Goal: Information Seeking & Learning: Find specific fact

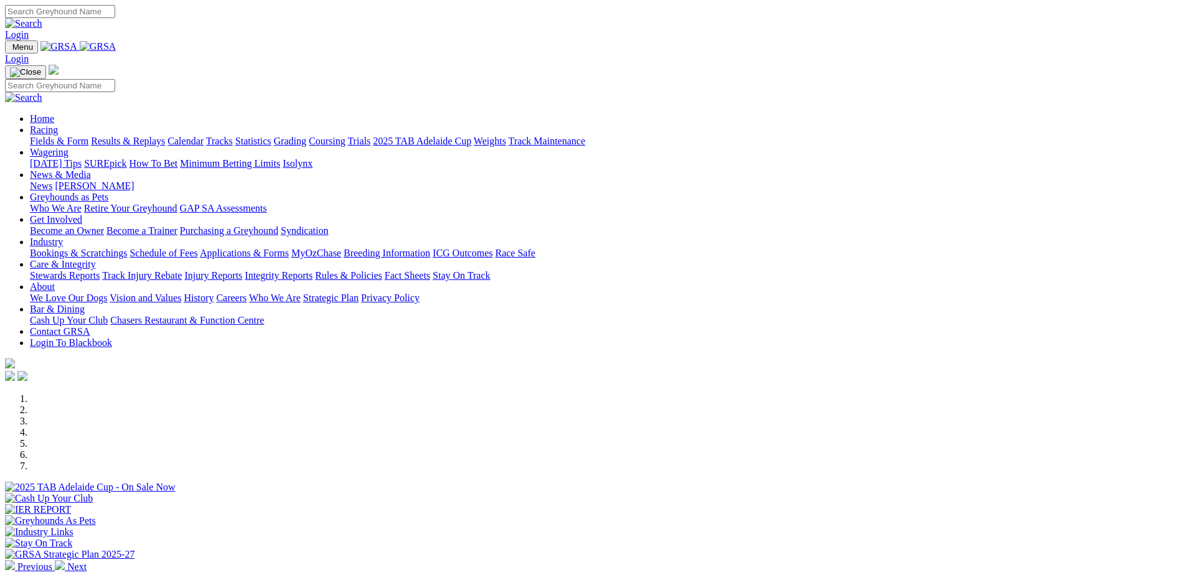
scroll to position [311, 0]
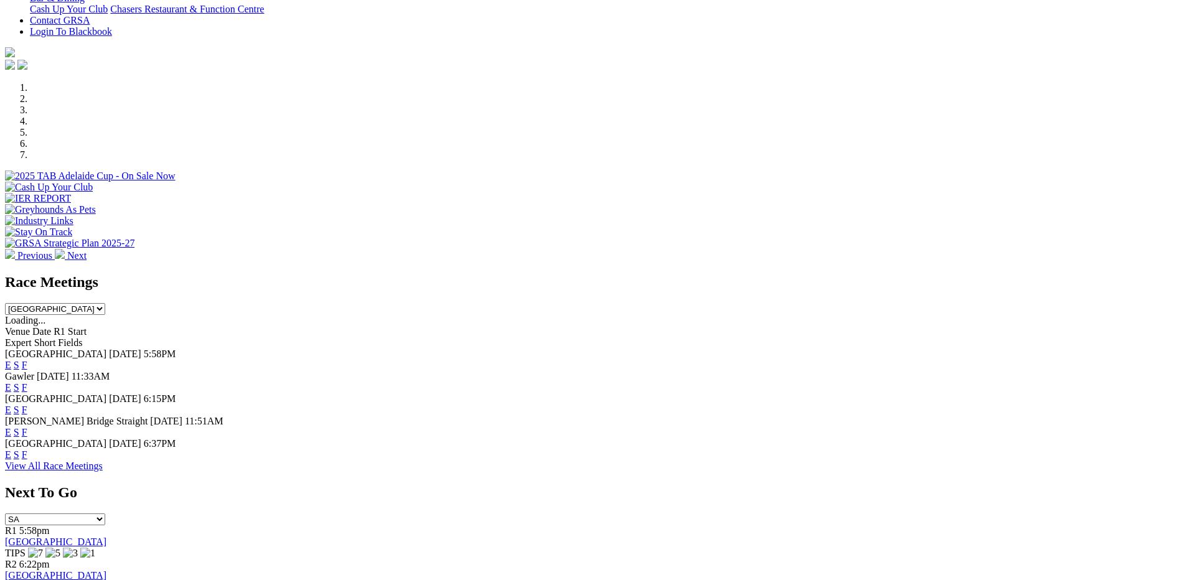
click at [27, 427] on link "F" at bounding box center [25, 432] width 6 height 11
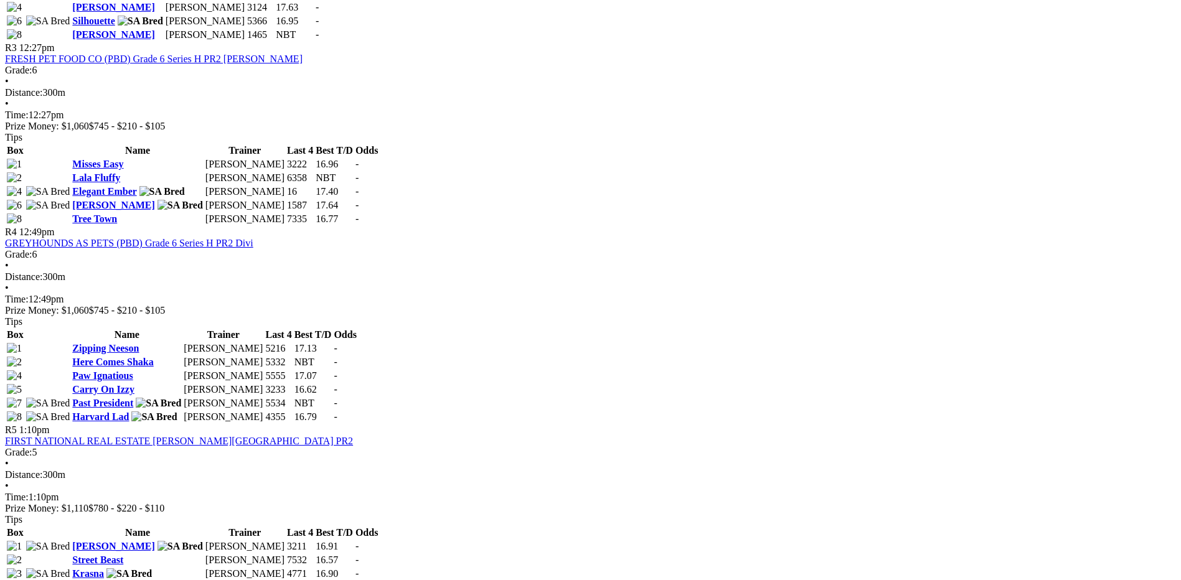
scroll to position [1121, 0]
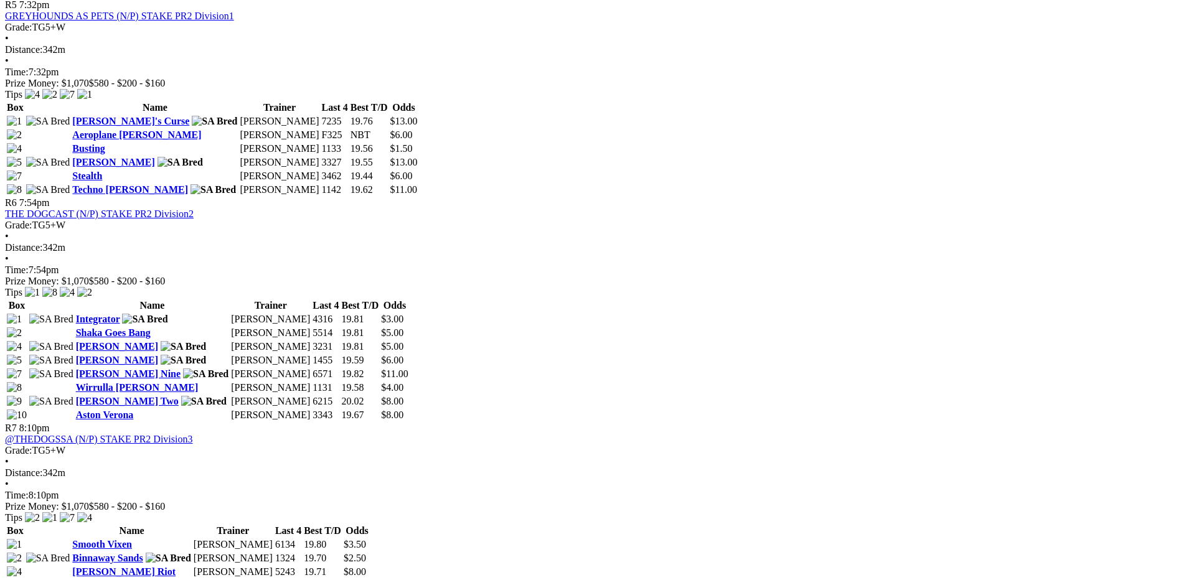
scroll to position [1432, 0]
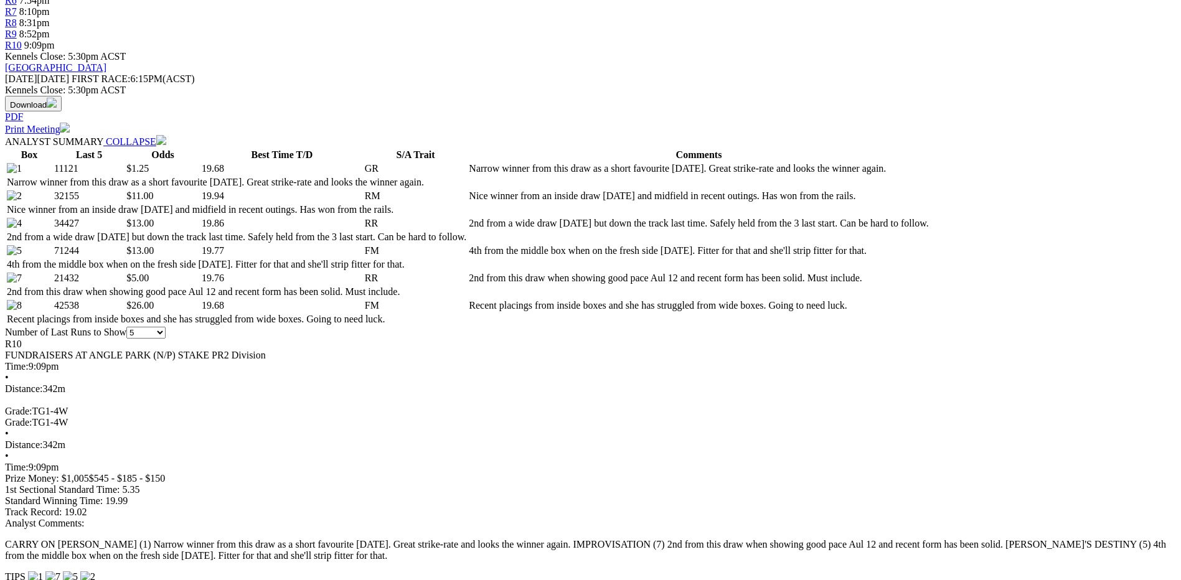
scroll to position [374, 0]
